Goal: Transaction & Acquisition: Purchase product/service

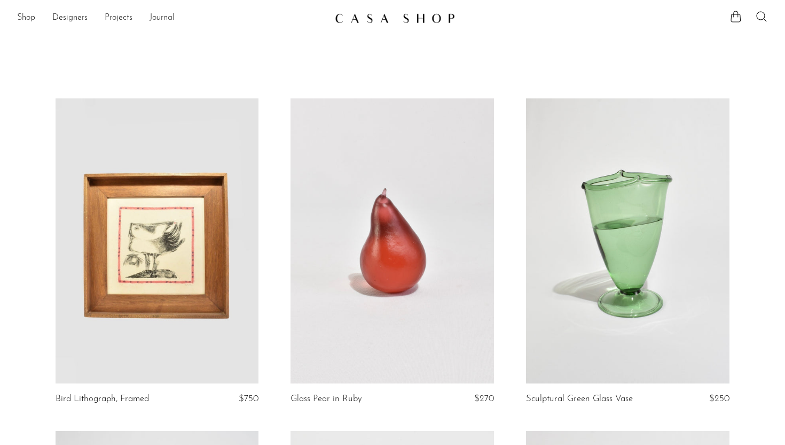
scroll to position [1, 0]
click at [21, 17] on link "Shop" at bounding box center [26, 18] width 18 height 14
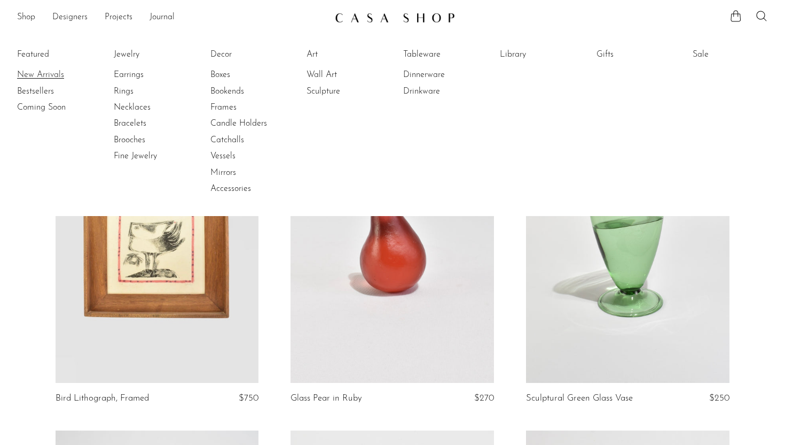
click at [39, 72] on link "New Arrivals" at bounding box center [57, 75] width 80 height 12
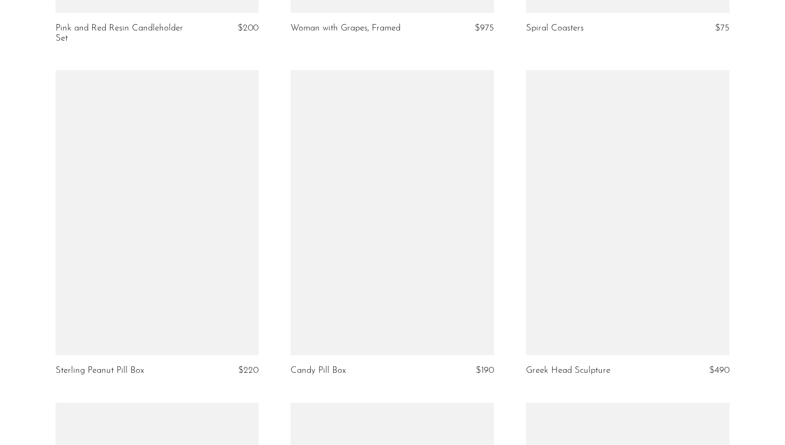
scroll to position [3381, 0]
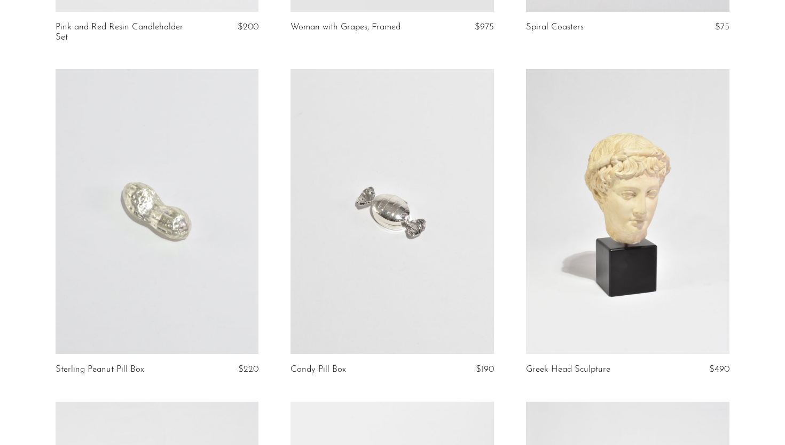
click at [161, 219] on link at bounding box center [158, 211] width 204 height 285
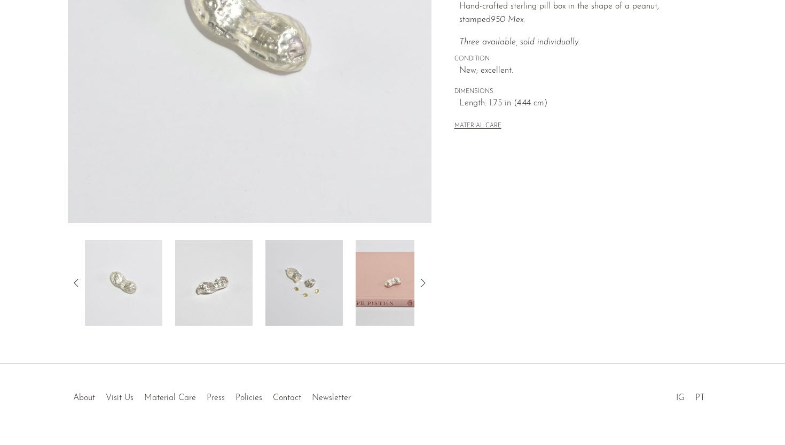
scroll to position [251, 0]
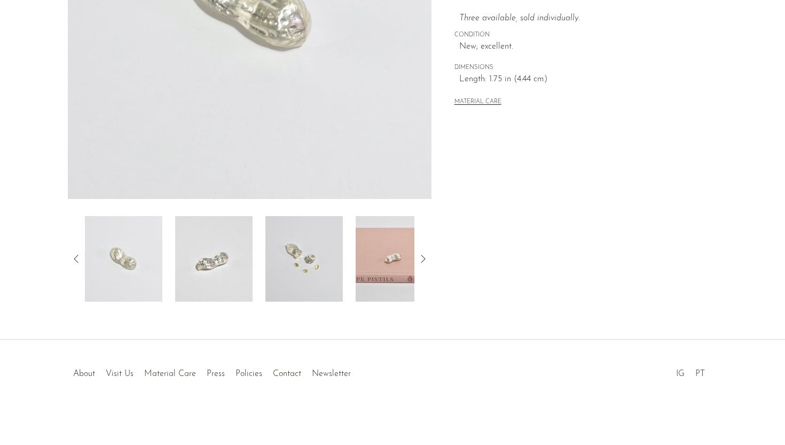
click at [334, 262] on img at bounding box center [304, 258] width 77 height 85
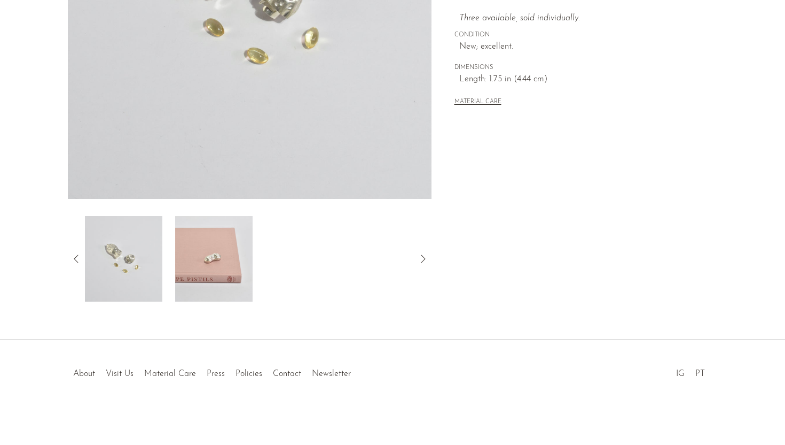
scroll to position [136, 0]
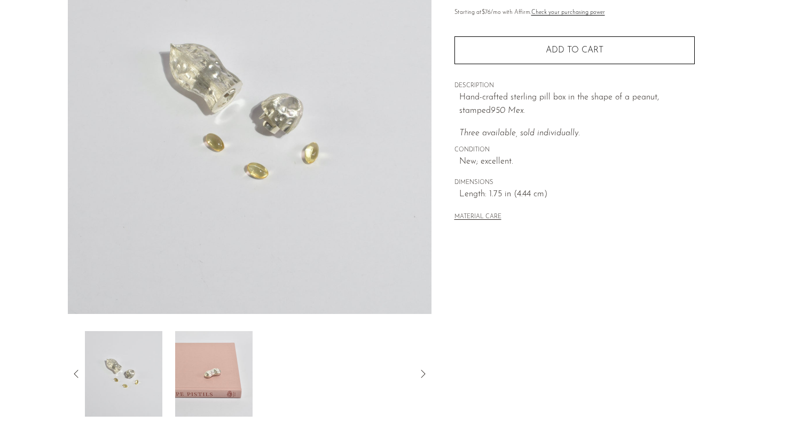
click at [210, 369] on img at bounding box center [213, 373] width 77 height 85
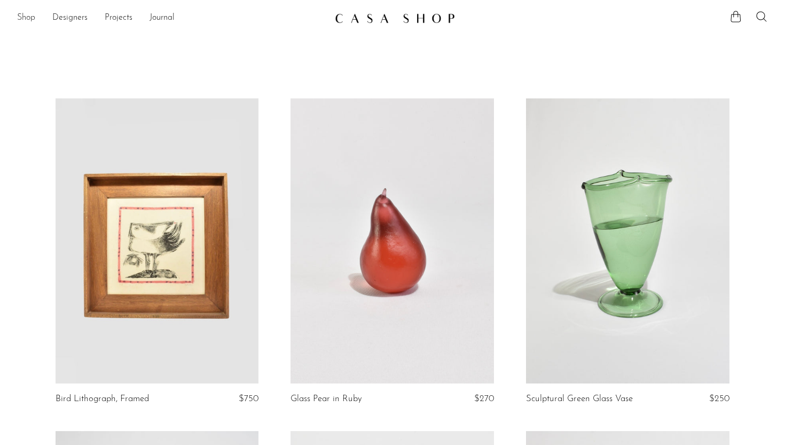
click at [26, 20] on link "Shop" at bounding box center [26, 18] width 18 height 14
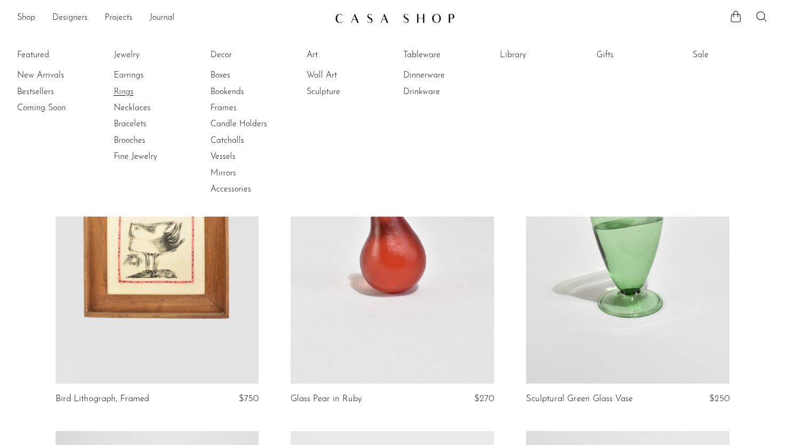
click at [128, 93] on link "Rings" at bounding box center [154, 92] width 80 height 12
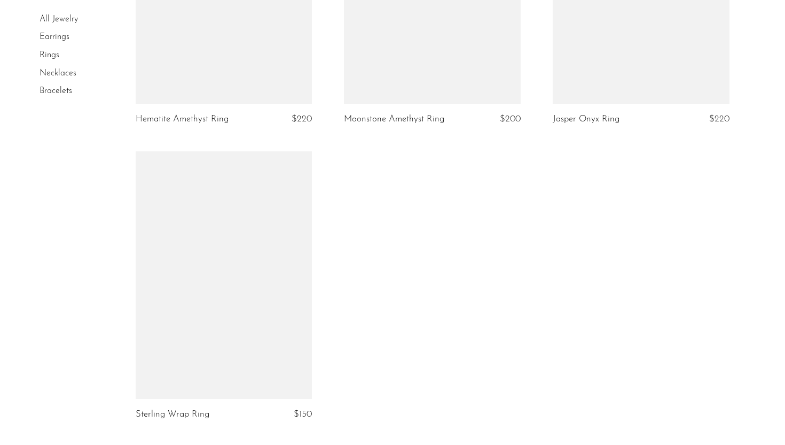
scroll to position [2621, 0]
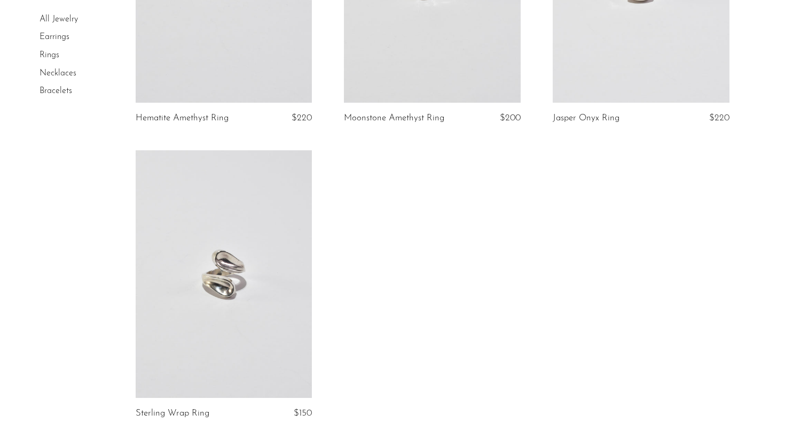
click at [54, 74] on link "Necklaces" at bounding box center [58, 73] width 37 height 9
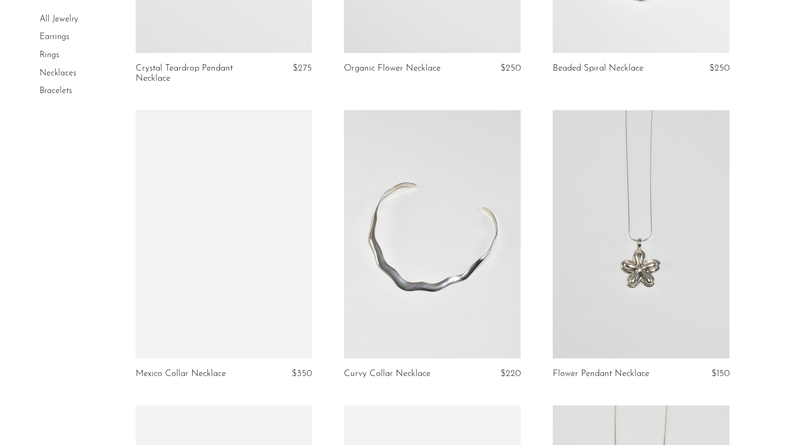
scroll to position [391, 0]
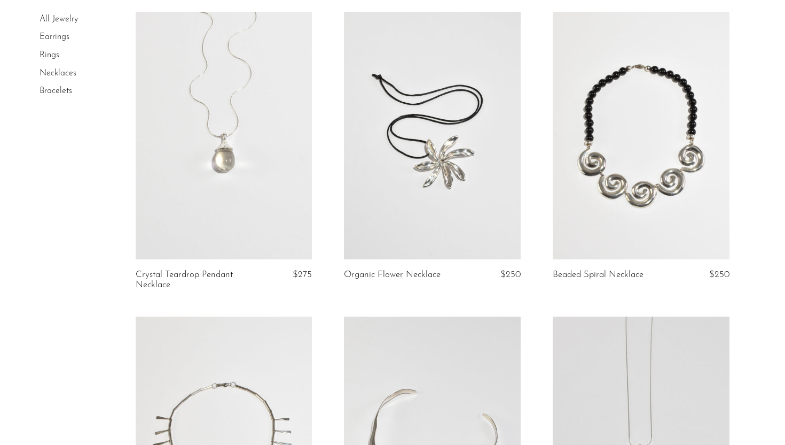
click at [60, 92] on link "Bracelets" at bounding box center [56, 91] width 33 height 9
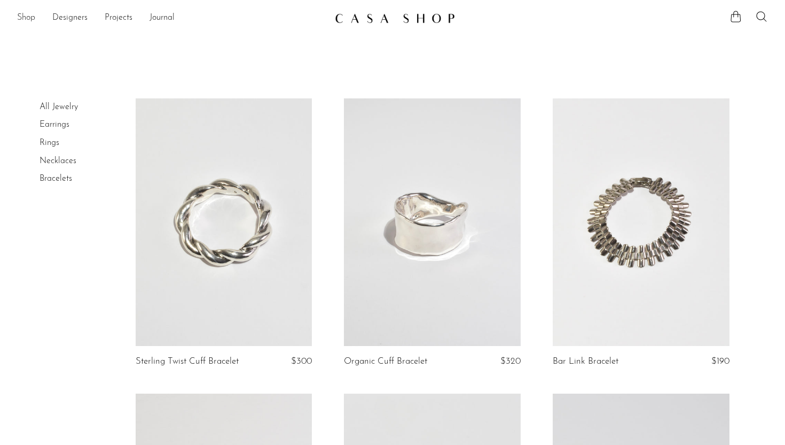
click at [27, 18] on link "Shop" at bounding box center [26, 18] width 18 height 14
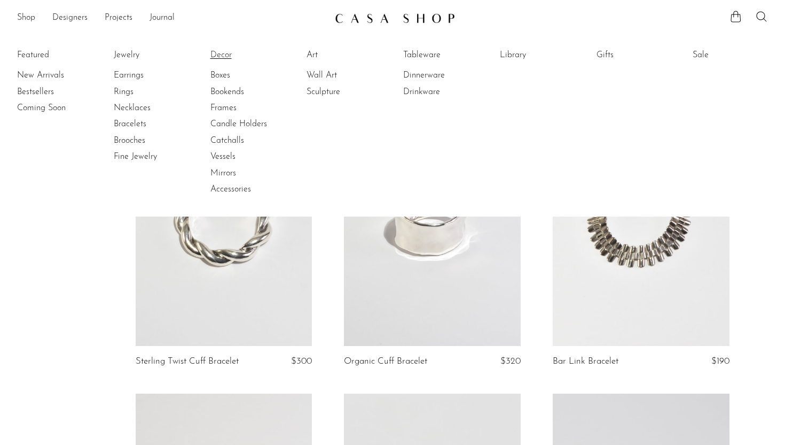
click at [219, 52] on link "Decor" at bounding box center [251, 55] width 80 height 12
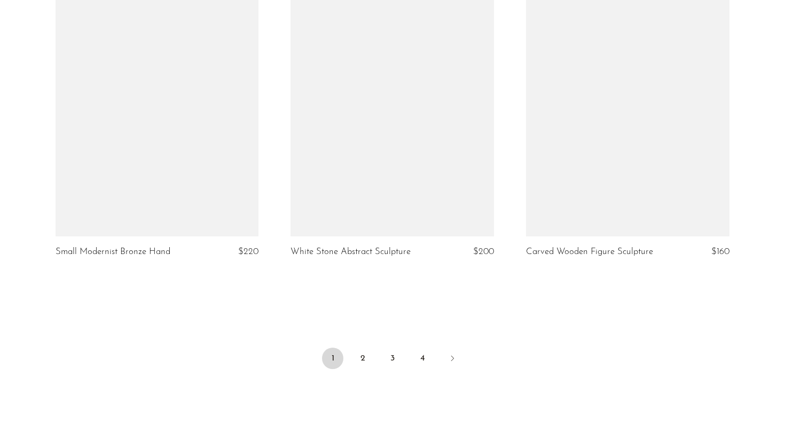
scroll to position [3889, 0]
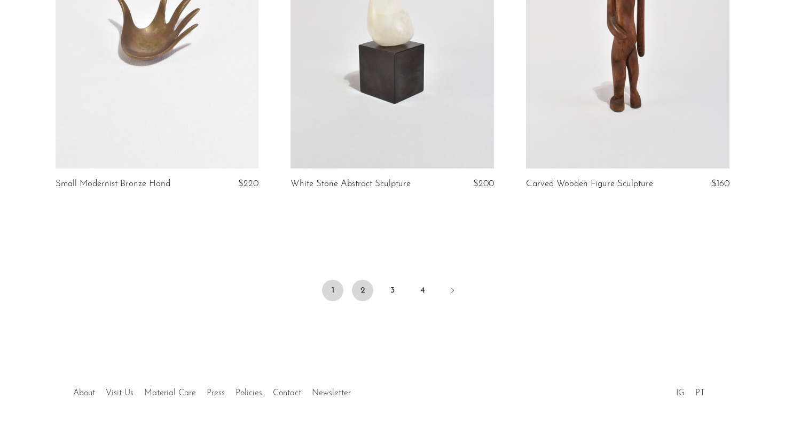
click at [363, 295] on link "2" at bounding box center [362, 289] width 21 height 21
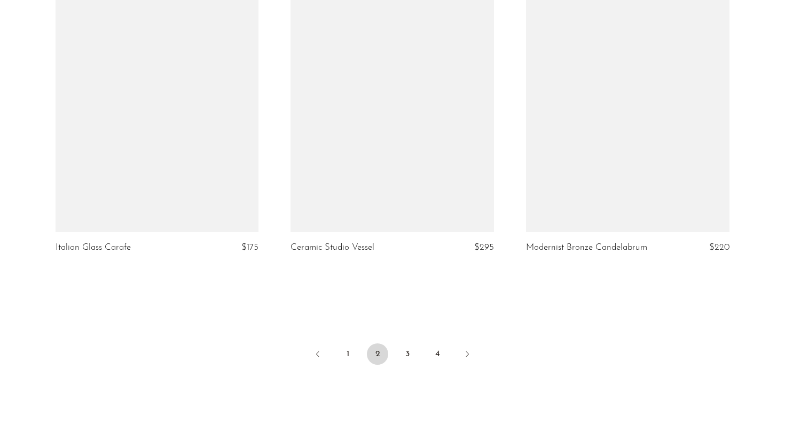
scroll to position [3809, 0]
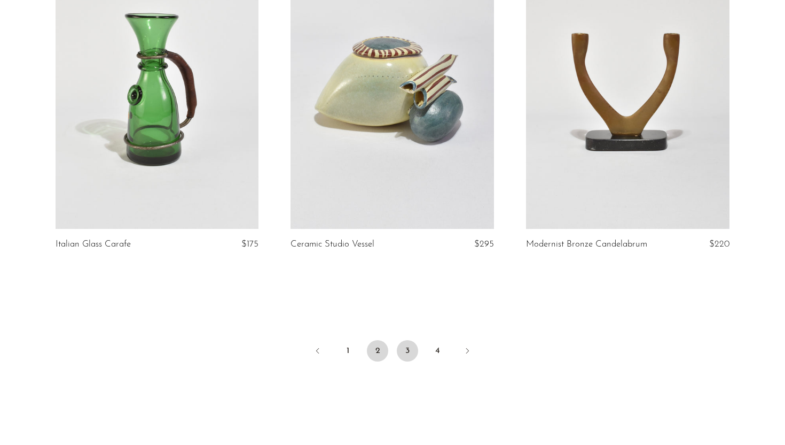
click at [402, 349] on link "3" at bounding box center [407, 350] width 21 height 21
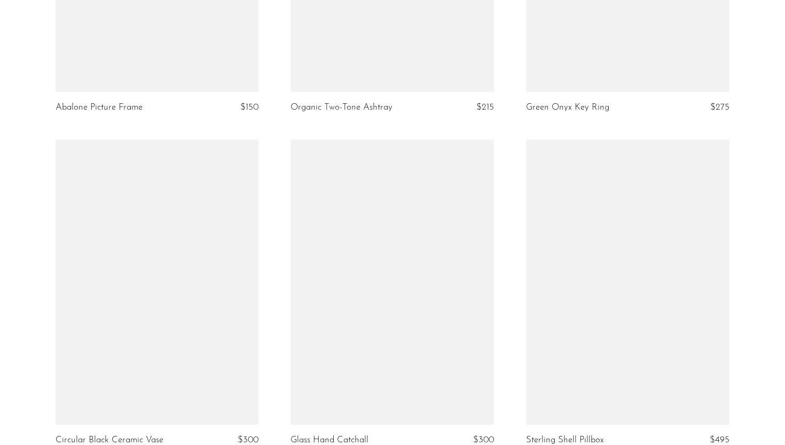
scroll to position [2497, 0]
